Goal: Task Accomplishment & Management: Use online tool/utility

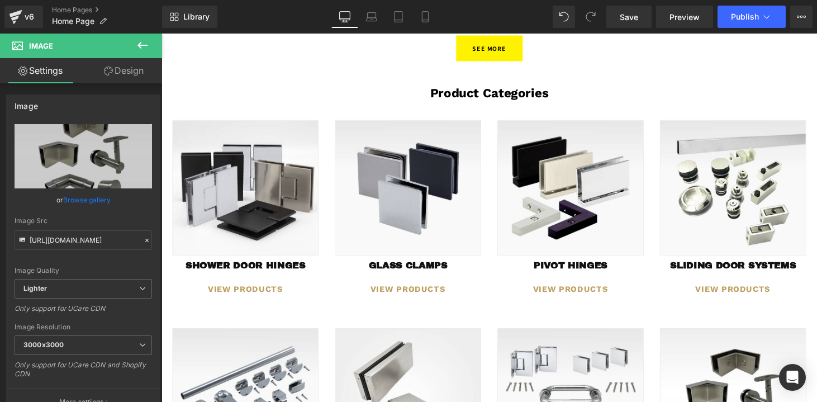
scroll to position [833, 0]
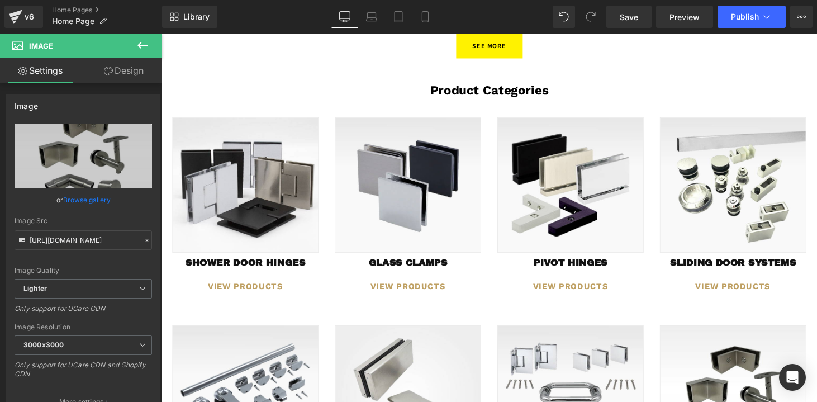
click at [143, 50] on icon at bounding box center [142, 45] width 13 height 13
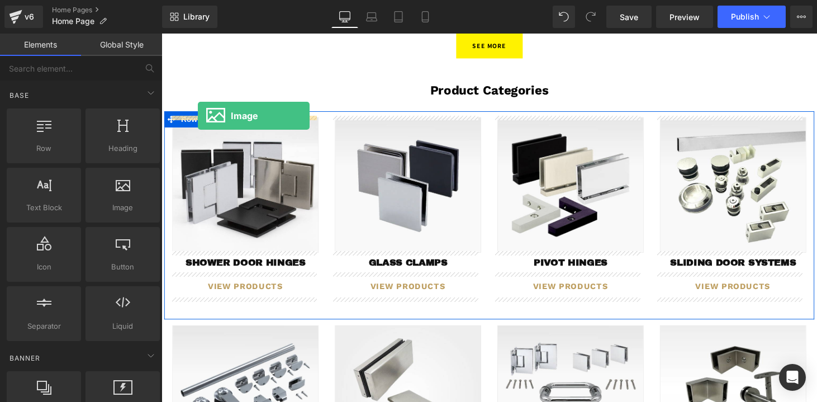
drag, startPoint x: 273, startPoint y: 227, endPoint x: 199, endPoint y: 118, distance: 131.4
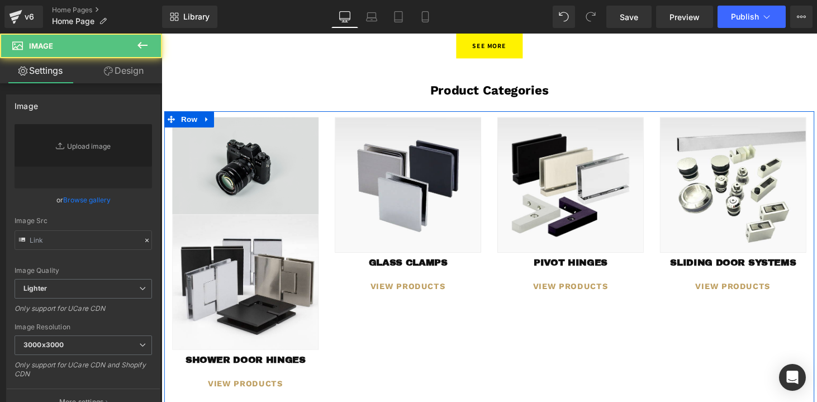
type input "//[DOMAIN_NAME][URL]"
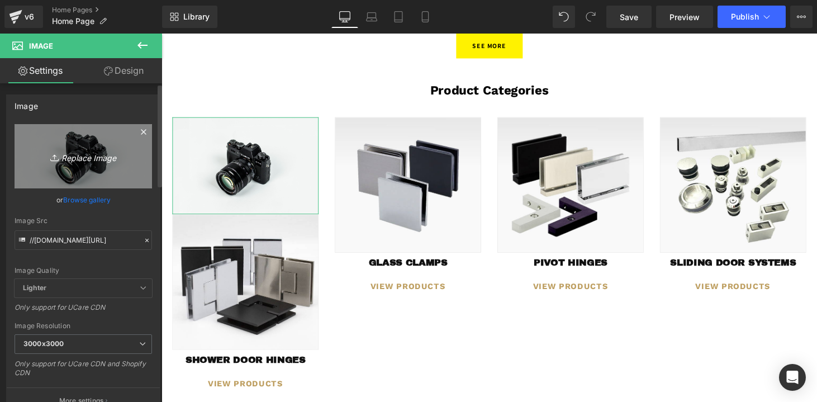
click at [77, 163] on link "Replace Image" at bounding box center [83, 156] width 137 height 64
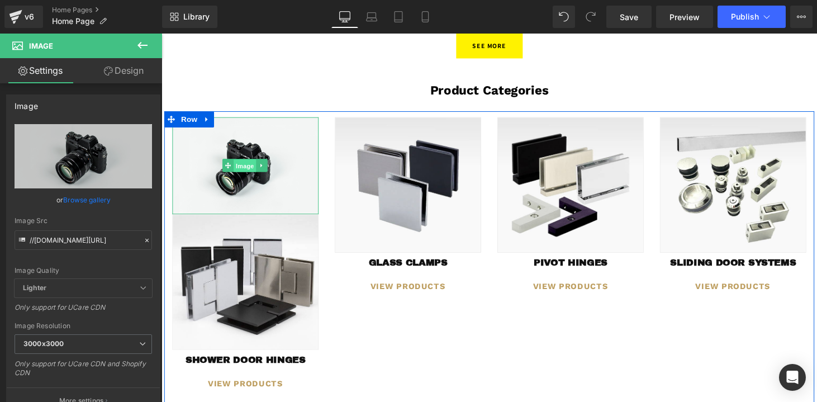
click at [245, 168] on span "Image" at bounding box center [247, 169] width 23 height 13
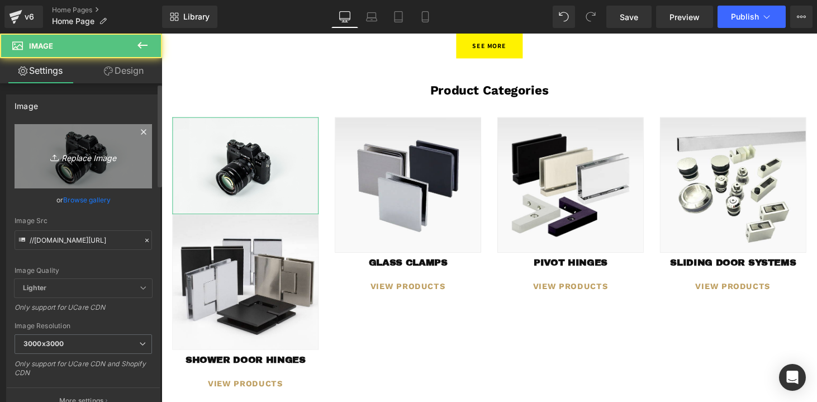
click at [94, 159] on icon "Replace Image" at bounding box center [83, 156] width 89 height 14
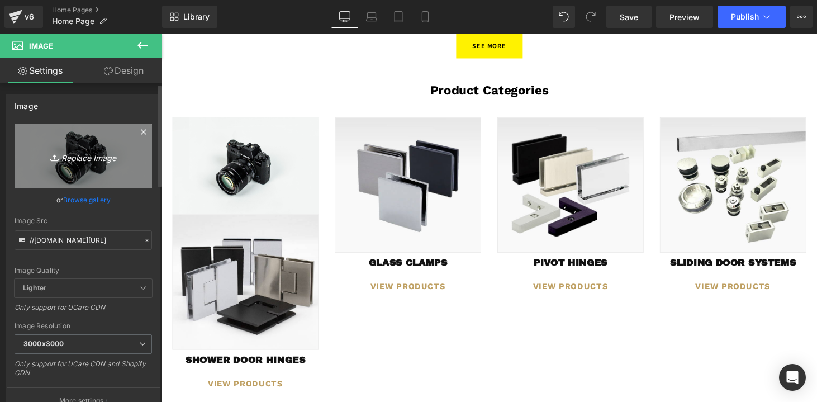
type input "C:\fakepath\glasstoglamps.jpg"
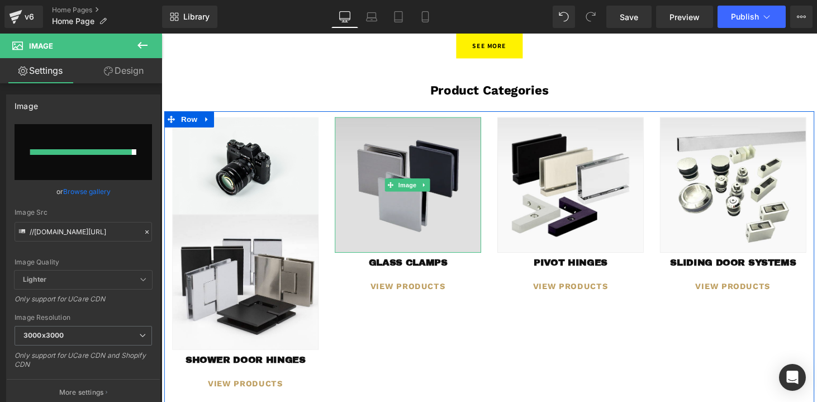
type input "[URL][DOMAIN_NAME]"
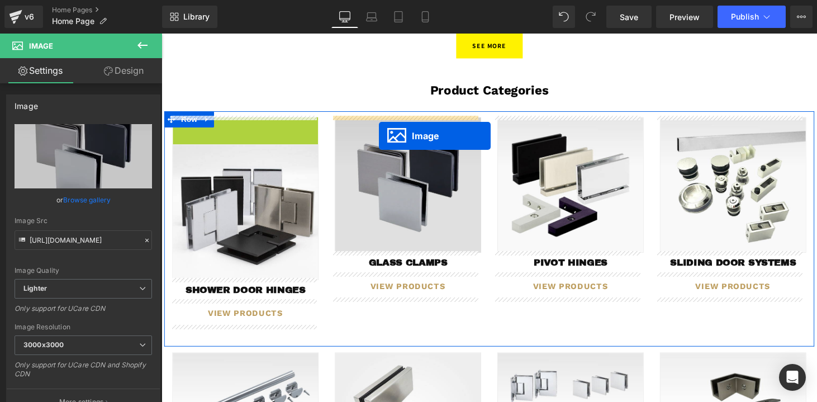
drag, startPoint x: 245, startPoint y: 187, endPoint x: 386, endPoint y: 139, distance: 148.8
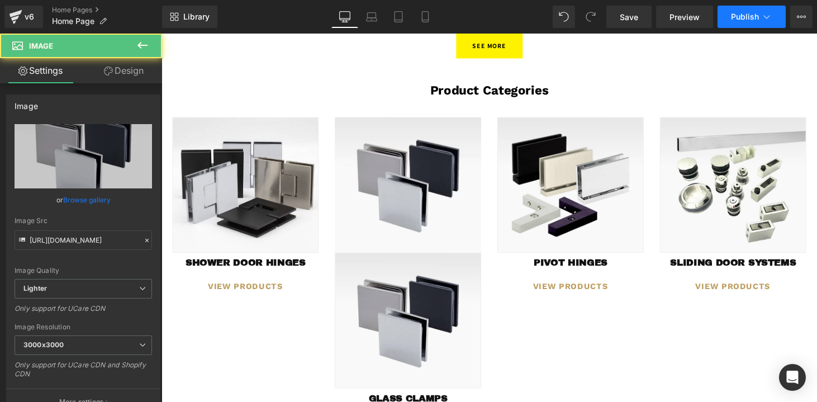
click at [756, 21] on span "Publish" at bounding box center [745, 16] width 28 height 9
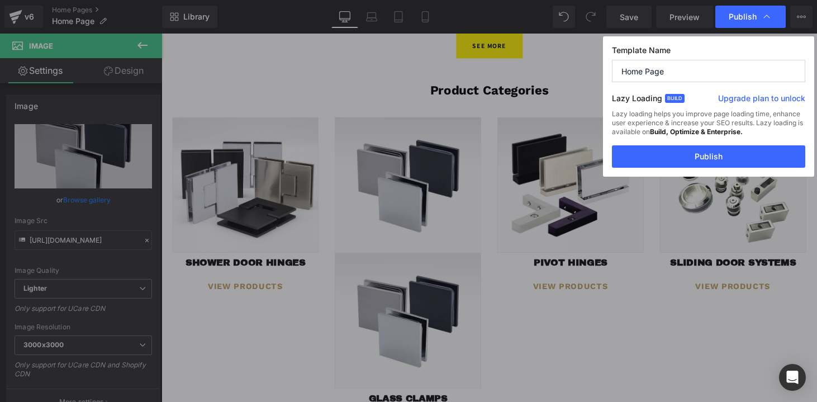
click at [106, 259] on div "Template Name Home Page Lazy Loading Build Upgrade plan to unlock Lazy loading …" at bounding box center [105, 261] width 2 height 4
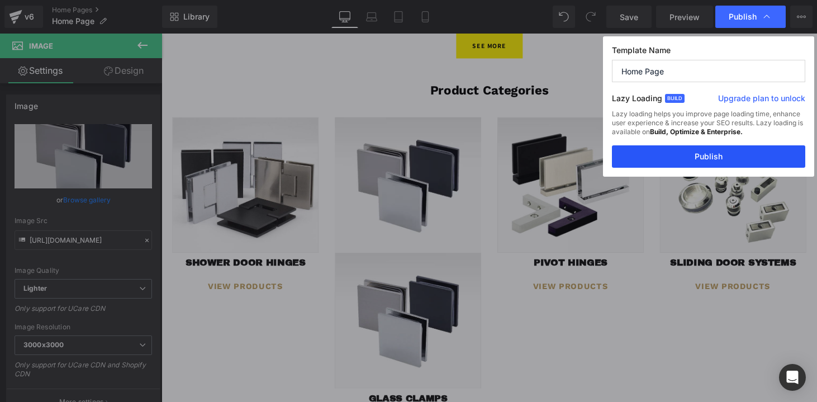
click at [0, 0] on button "Publish" at bounding box center [0, 0] width 0 height 0
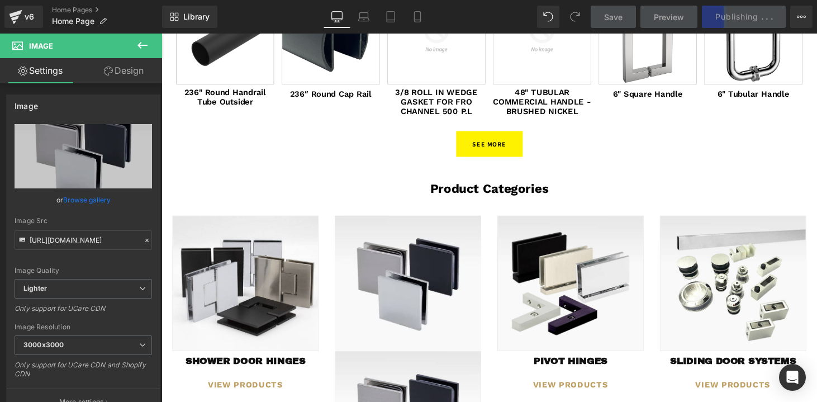
scroll to position [828, 0]
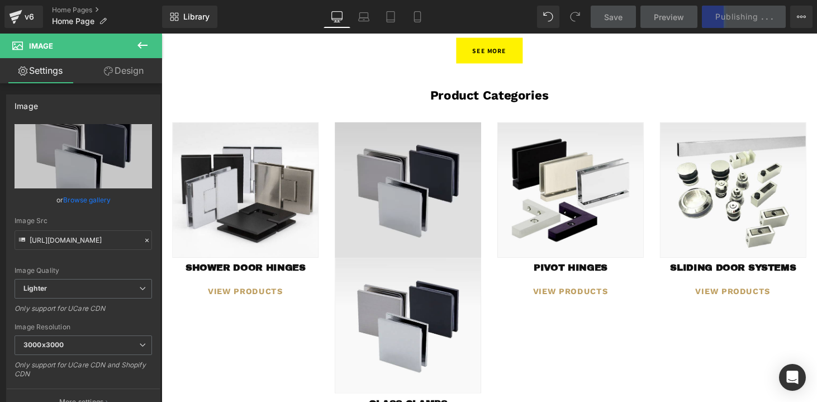
click at [426, 171] on img at bounding box center [415, 195] width 151 height 140
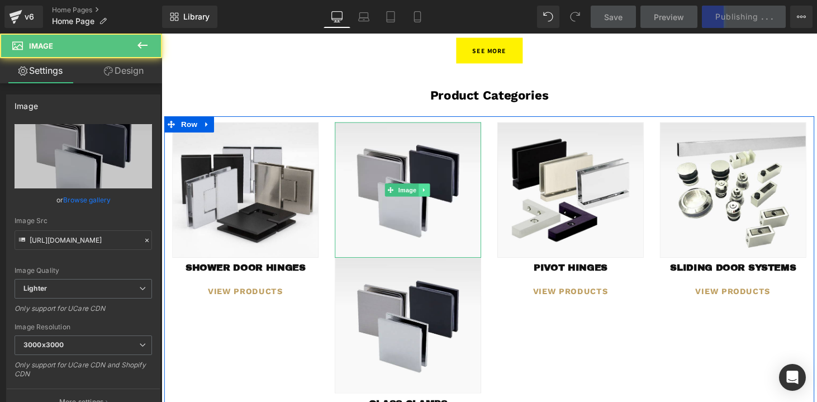
click at [430, 196] on icon at bounding box center [433, 195] width 6 height 7
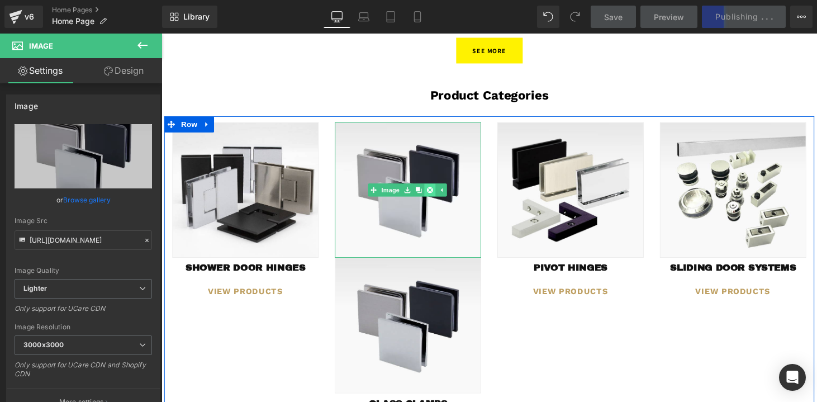
click at [435, 197] on icon at bounding box center [438, 195] width 6 height 6
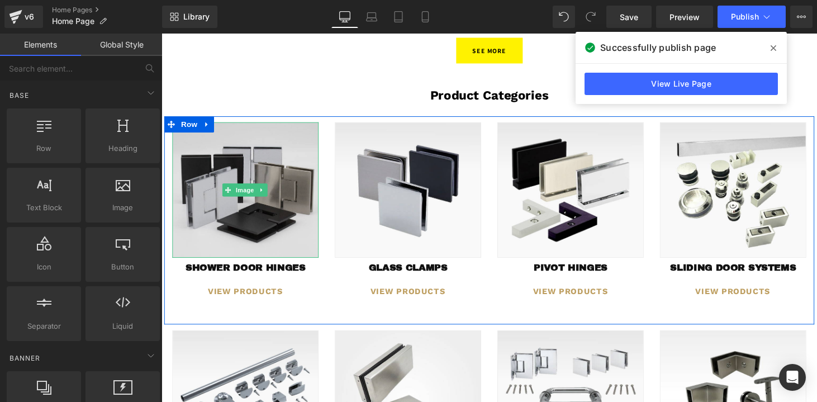
click at [246, 221] on img at bounding box center [248, 195] width 151 height 140
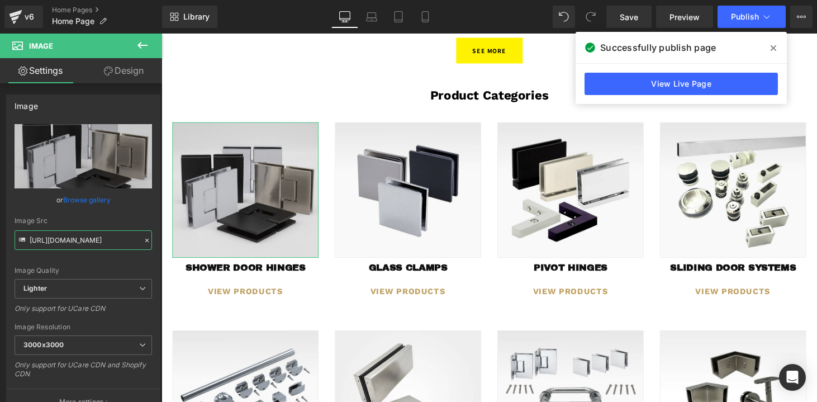
scroll to position [0, 343]
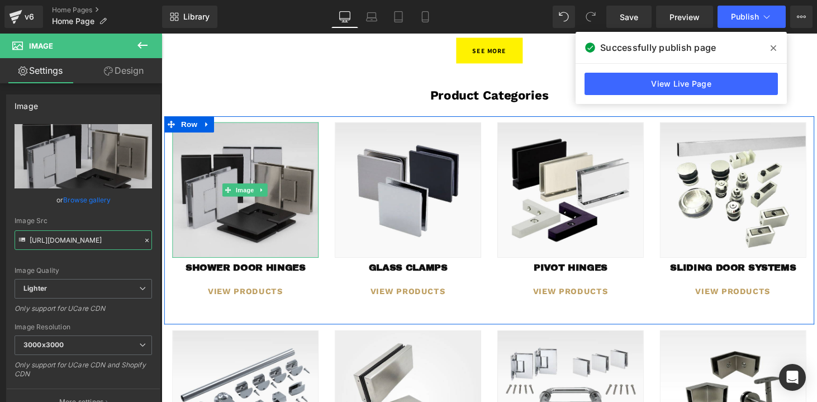
drag, startPoint x: 243, startPoint y: 275, endPoint x: 192, endPoint y: 248, distance: 58.0
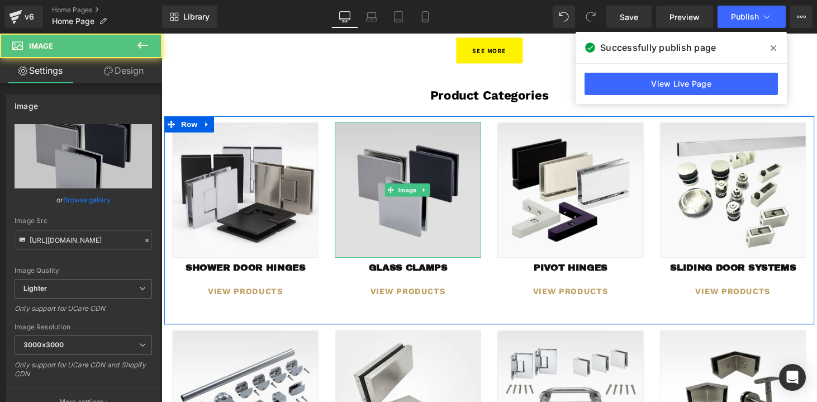
click at [431, 239] on img at bounding box center [415, 195] width 151 height 140
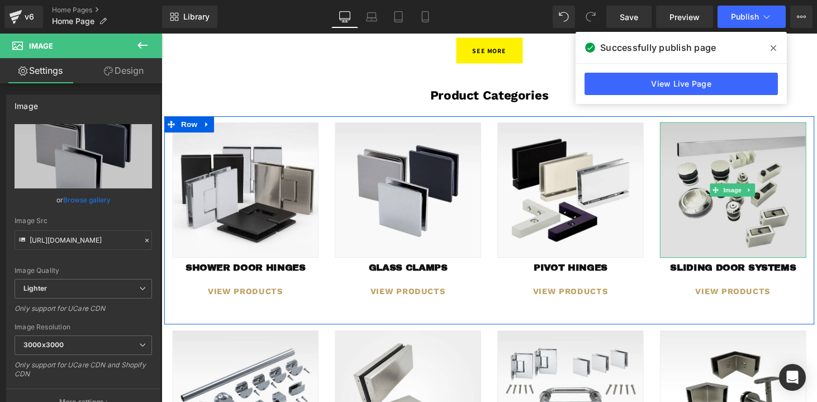
click at [712, 206] on img at bounding box center [751, 195] width 151 height 140
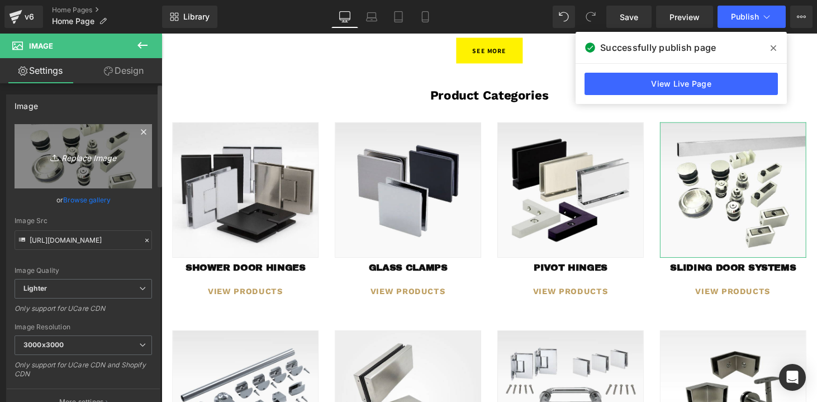
click at [75, 159] on icon "Replace Image" at bounding box center [83, 156] width 89 height 14
type input "C:\fakepath\sliding_door.png"
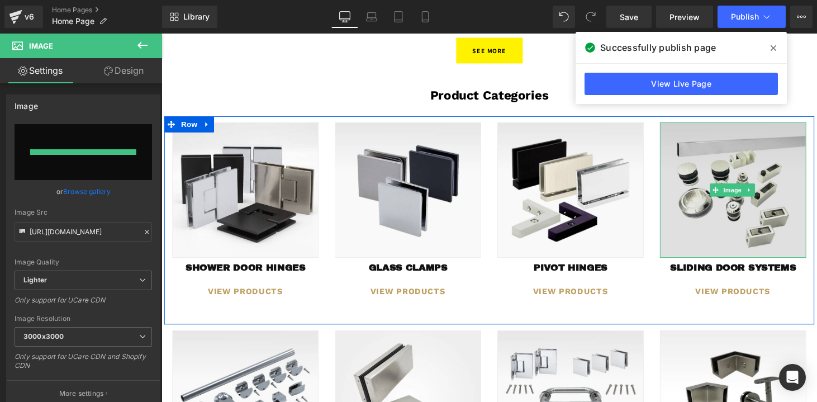
type input "[URL][DOMAIN_NAME]"
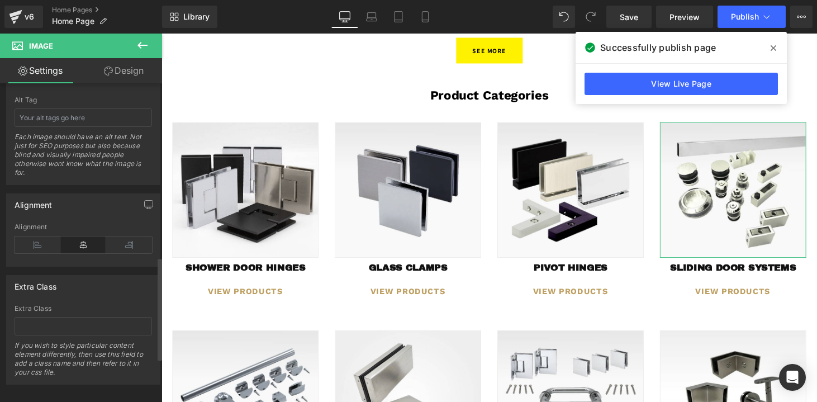
scroll to position [673, 0]
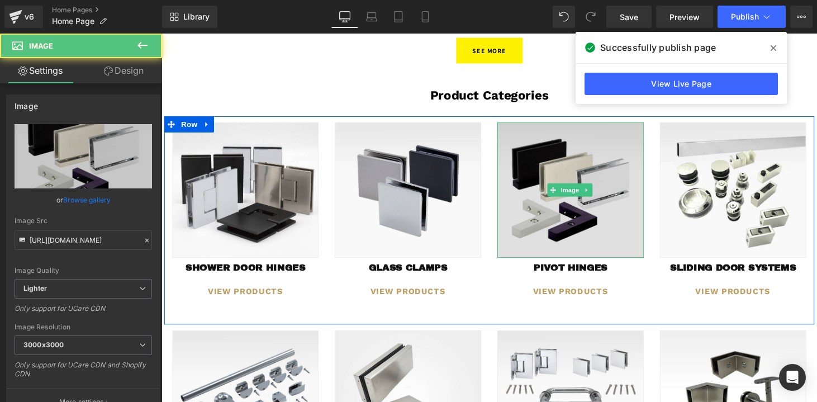
click at [597, 235] on img at bounding box center [583, 195] width 151 height 140
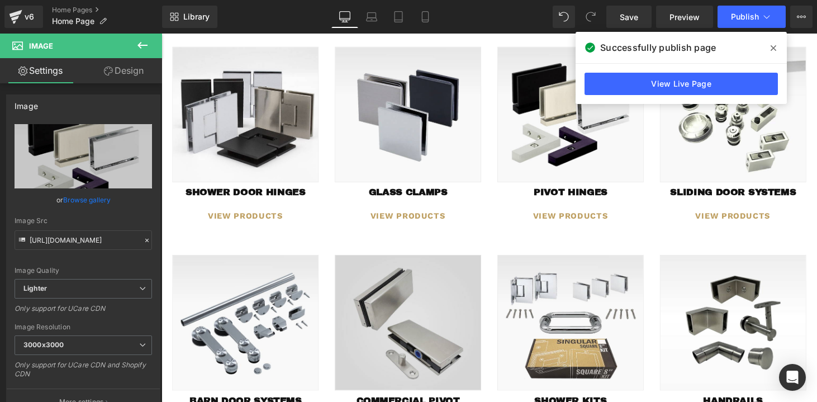
scroll to position [930, 0]
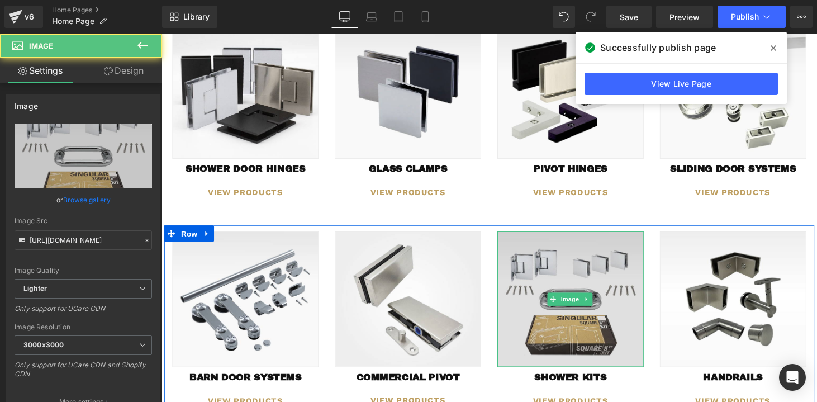
click at [595, 346] on img at bounding box center [583, 307] width 151 height 140
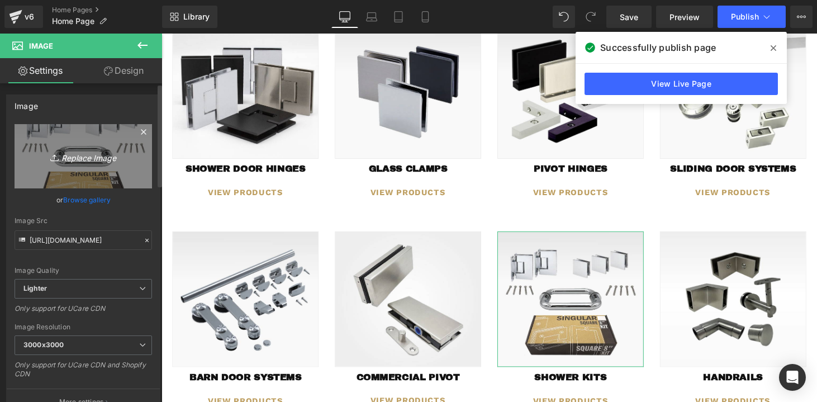
click at [85, 164] on link "Replace Image" at bounding box center [83, 156] width 137 height 64
type input "C:\fakepath\Shower_kits.png"
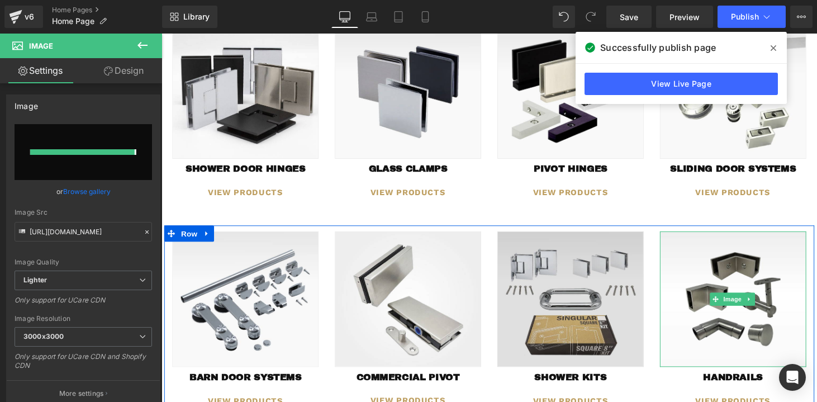
type input "[URL][DOMAIN_NAME]"
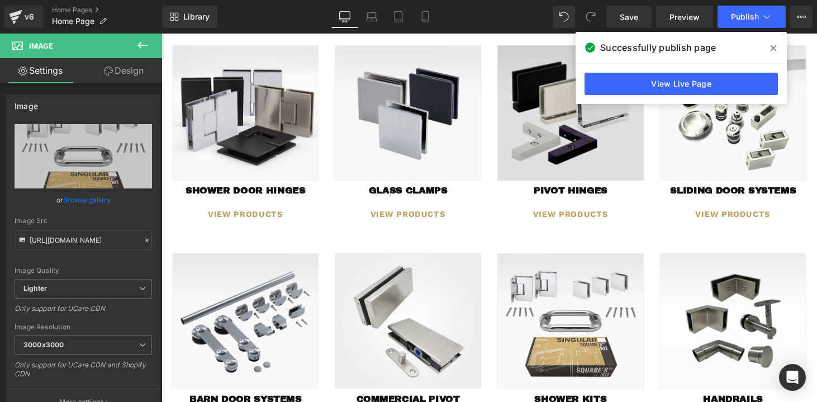
scroll to position [844, 0]
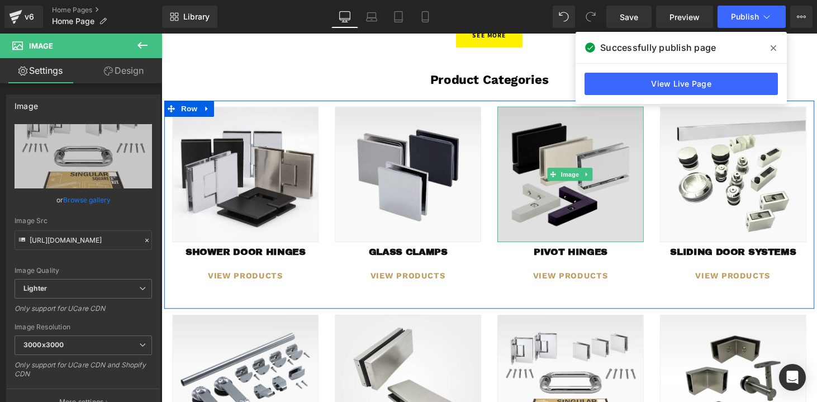
click at [569, 206] on img at bounding box center [583, 179] width 151 height 140
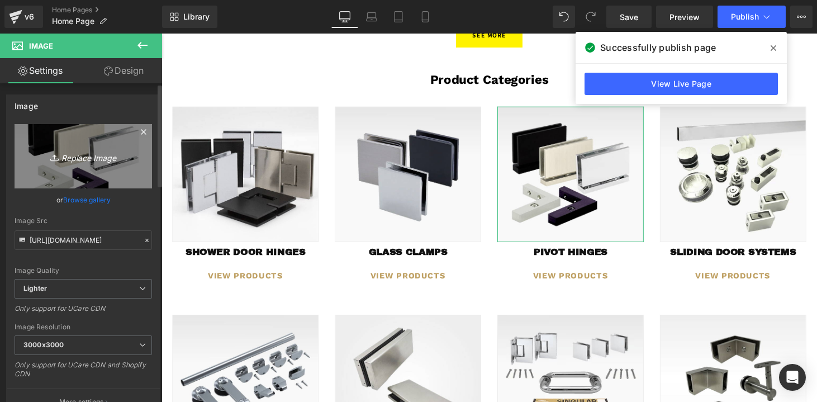
click at [86, 157] on icon "Replace Image" at bounding box center [83, 156] width 89 height 14
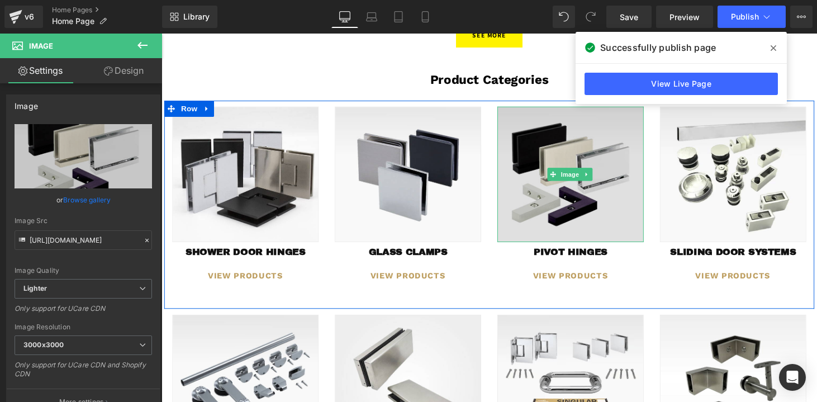
click at [570, 164] on img at bounding box center [583, 179] width 151 height 140
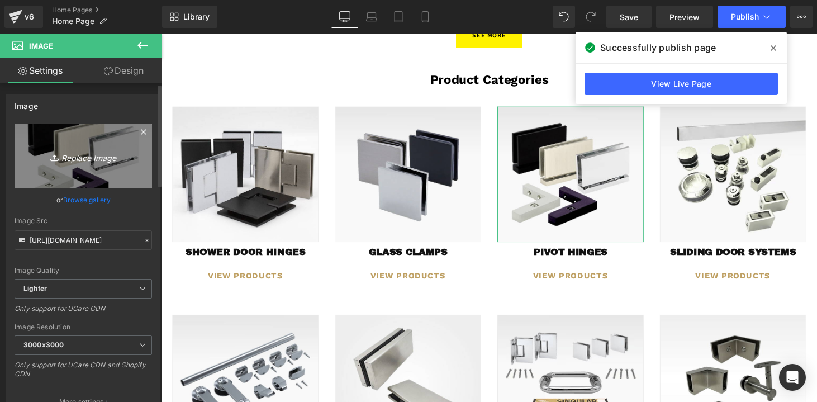
click at [83, 165] on link "Replace Image" at bounding box center [83, 156] width 137 height 64
type input "C:\fakepath\pivot_hinges.png"
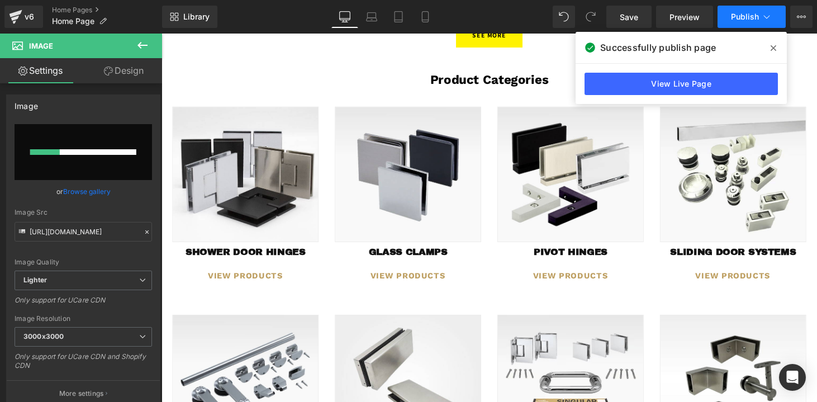
click at [745, 25] on button "Publish" at bounding box center [752, 17] width 68 height 22
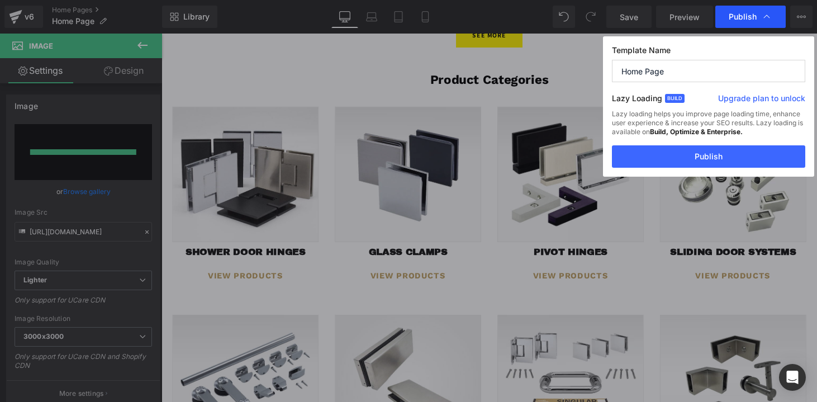
type input "[URL][DOMAIN_NAME]"
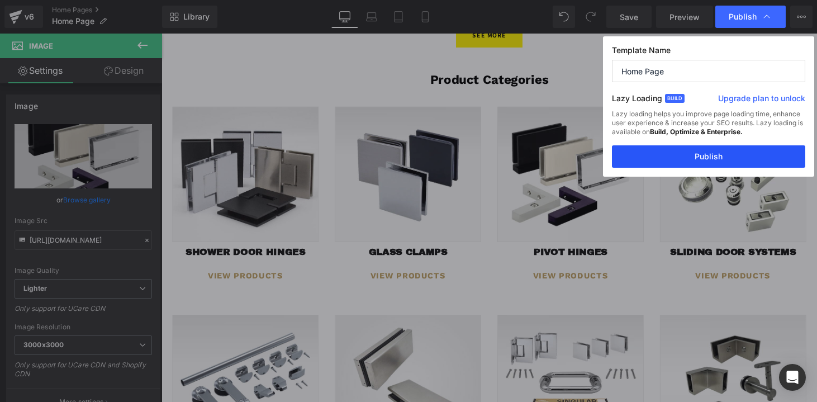
click at [700, 152] on button "Publish" at bounding box center [708, 156] width 193 height 22
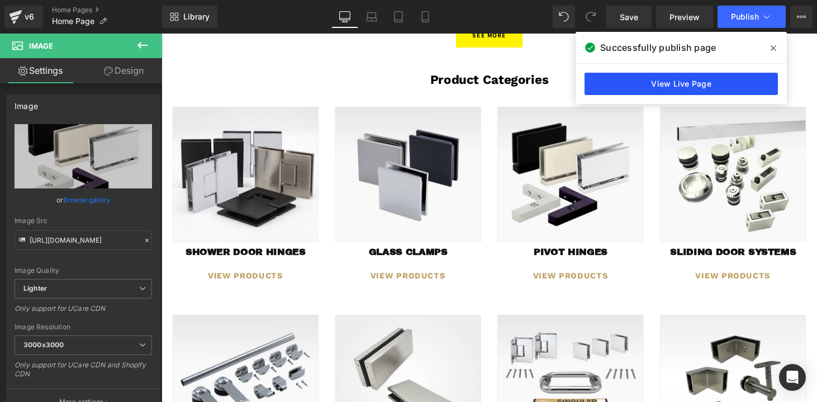
click at [670, 82] on link "View Live Page" at bounding box center [681, 84] width 193 height 22
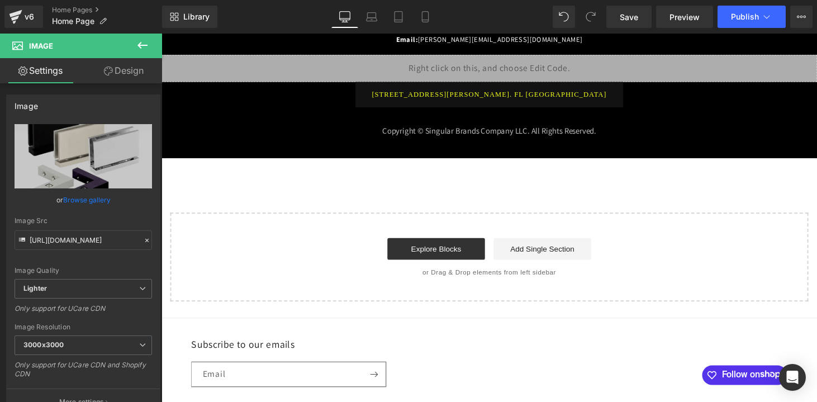
scroll to position [1521, 0]
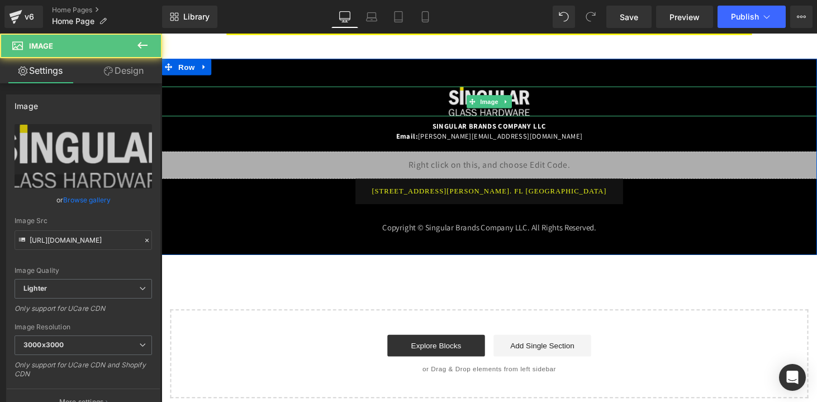
click at [474, 89] on img at bounding box center [500, 103] width 84 height 31
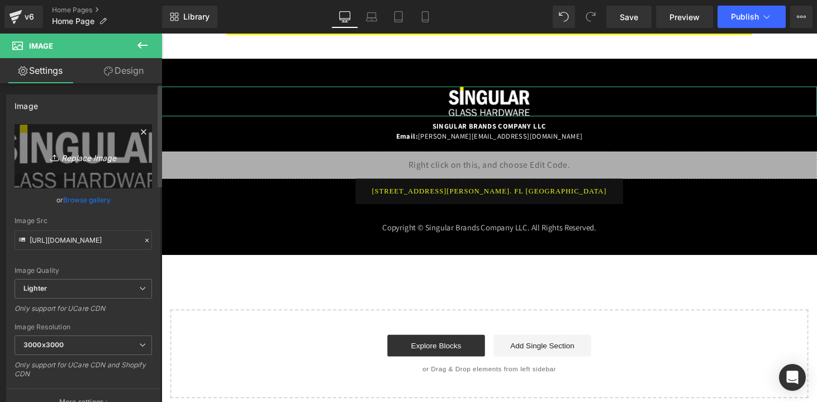
click at [85, 161] on icon "Replace Image" at bounding box center [83, 156] width 89 height 14
